Goal: Transaction & Acquisition: Purchase product/service

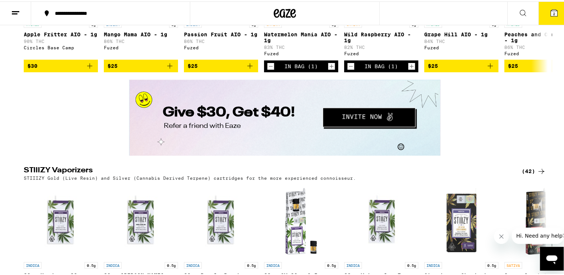
scroll to position [1238, 0]
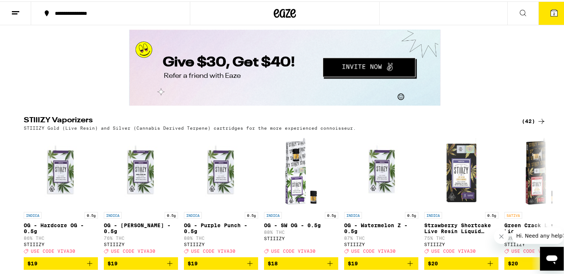
click at [348, 19] on icon "Decrement" at bounding box center [351, 14] width 7 height 9
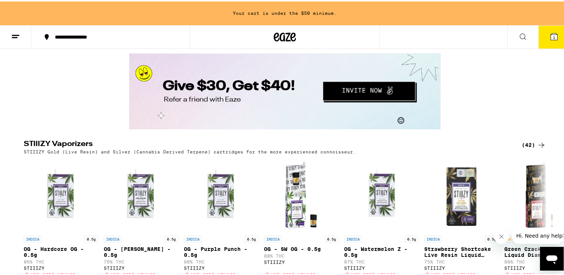
scroll to position [1262, 0]
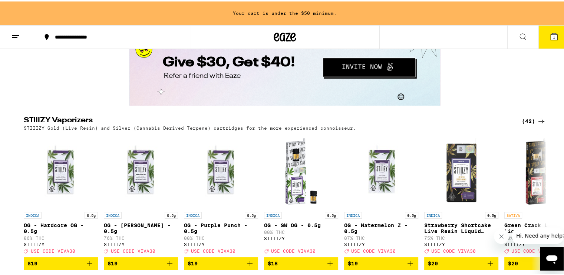
click at [267, 19] on icon "Decrement" at bounding box center [270, 14] width 7 height 9
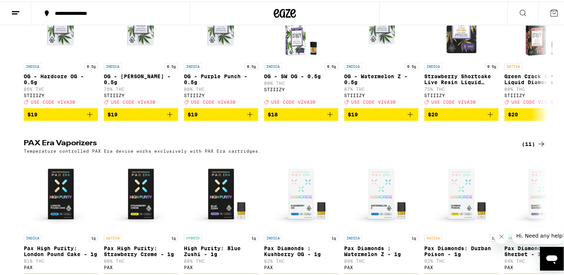
scroll to position [1387, 0]
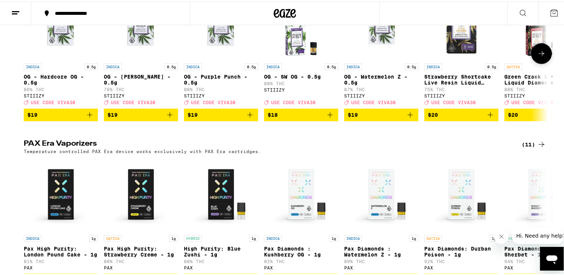
click at [537, 56] on icon at bounding box center [541, 51] width 9 height 9
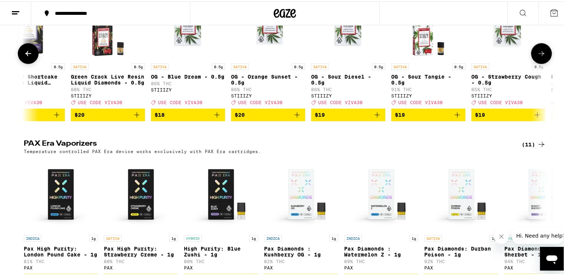
scroll to position [0, 441]
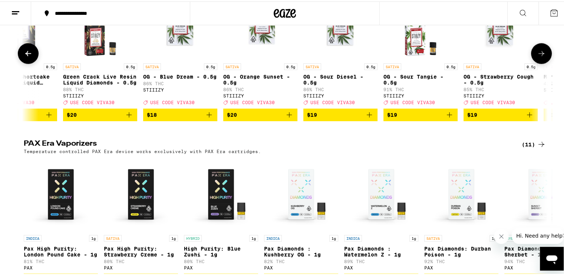
click at [537, 56] on icon at bounding box center [541, 51] width 9 height 9
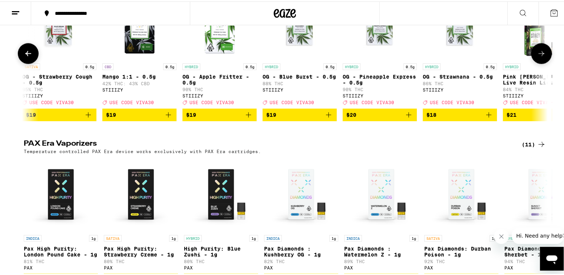
click at [537, 56] on icon at bounding box center [541, 51] width 9 height 9
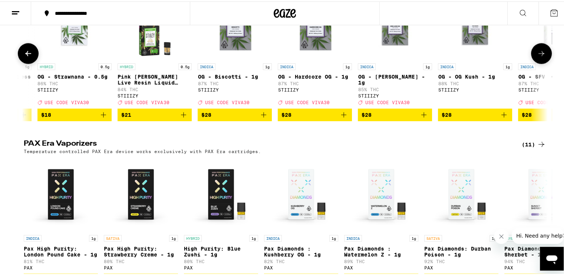
scroll to position [0, 1325]
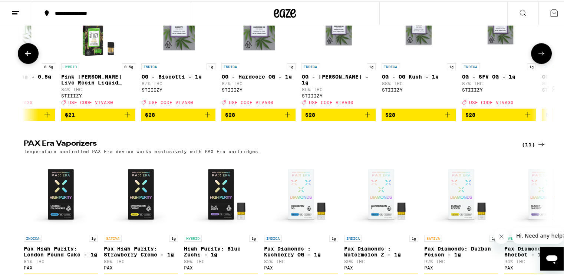
click at [537, 56] on icon at bounding box center [541, 51] width 9 height 9
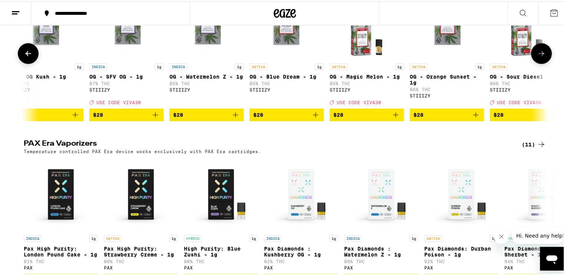
scroll to position [0, 1766]
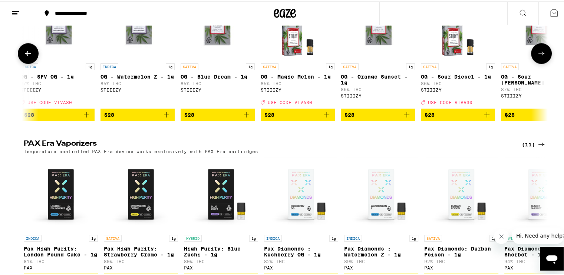
click at [537, 56] on icon at bounding box center [541, 51] width 9 height 9
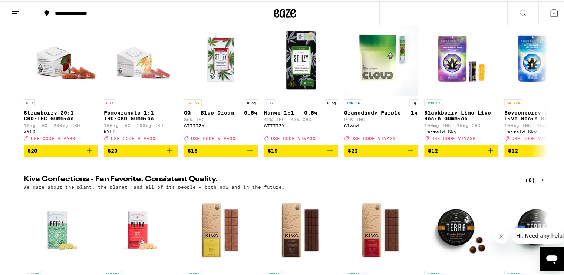
scroll to position [0, 0]
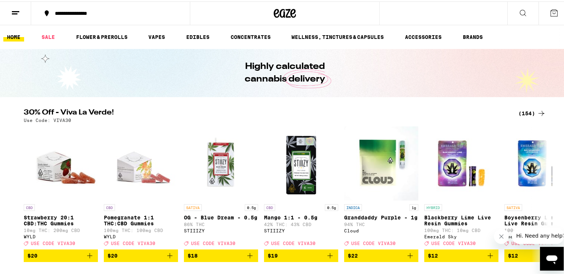
click at [23, 11] on button at bounding box center [15, 11] width 31 height 23
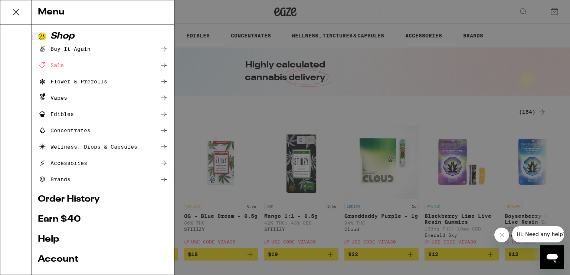
click at [52, 95] on div "Vapes" at bounding box center [52, 97] width 29 height 9
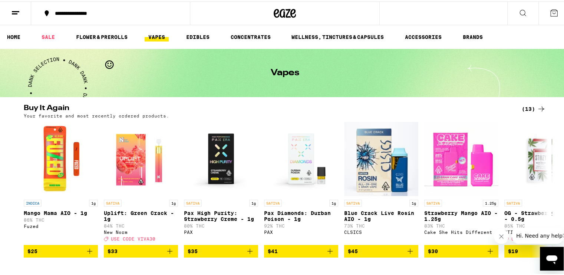
click at [14, 13] on icon at bounding box center [15, 11] width 9 height 9
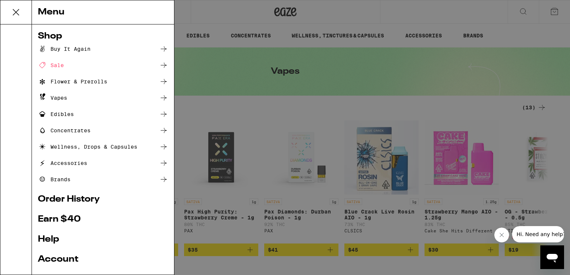
click at [328, 106] on div "Menu Shop Buy It Again Sale Flower & Prerolls Vapes Edibles Concentrates Wellne…" at bounding box center [285, 137] width 570 height 275
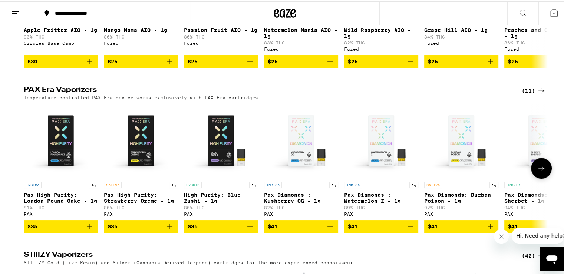
scroll to position [514, 0]
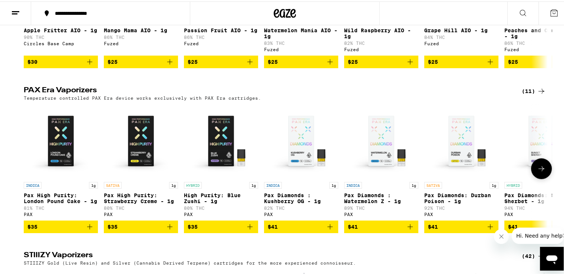
click at [544, 178] on button at bounding box center [541, 167] width 21 height 21
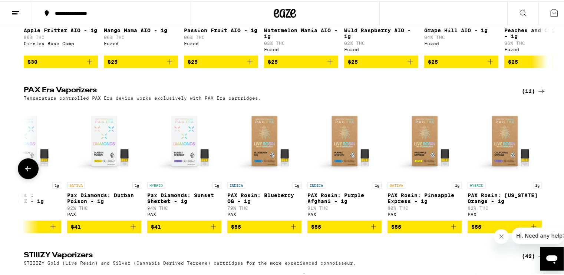
scroll to position [0, 359]
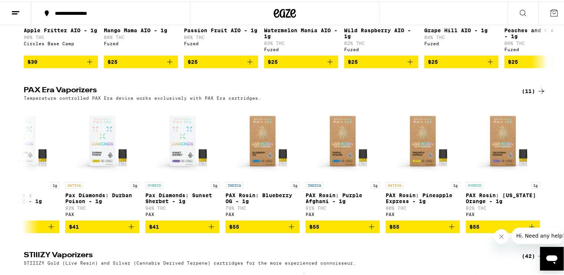
drag, startPoint x: 544, startPoint y: 185, endPoint x: 550, endPoint y: 175, distance: 11.8
click at [550, 175] on div "PAX Era Vaporizers (11) Temperature controlled PAX Era device works exclusively…" at bounding box center [285, 158] width 570 height 147
